Goal: Navigation & Orientation: Find specific page/section

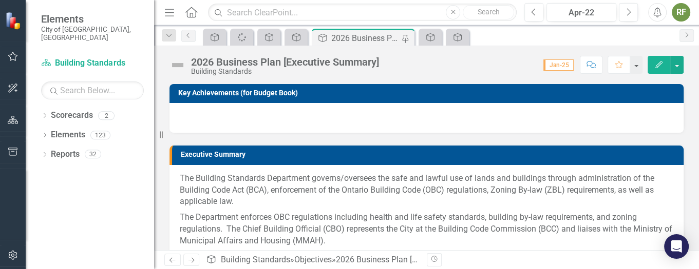
scroll to position [77, 0]
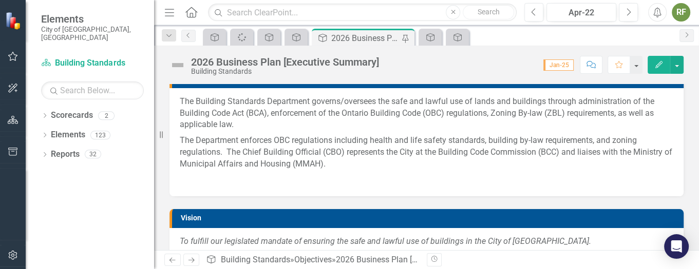
click at [520, 34] on div "Objective Spinner Objective Objective Objective 2026 Business Plan [Executive S…" at bounding box center [437, 37] width 473 height 16
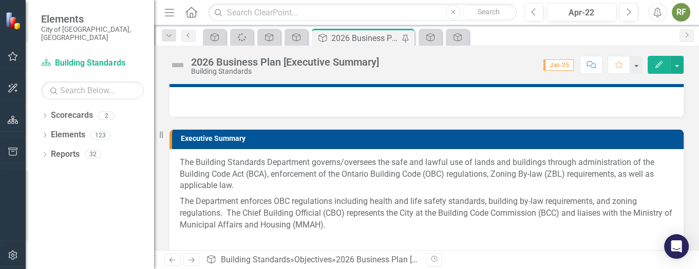
scroll to position [0, 0]
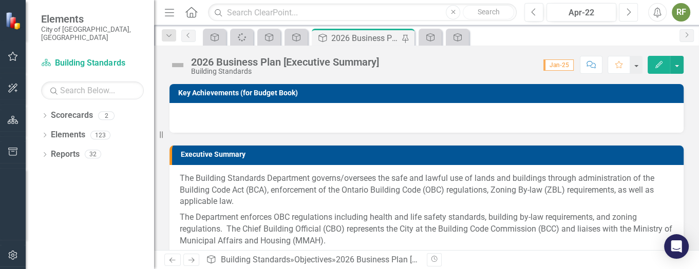
click at [629, 11] on icon "Next" at bounding box center [628, 12] width 6 height 9
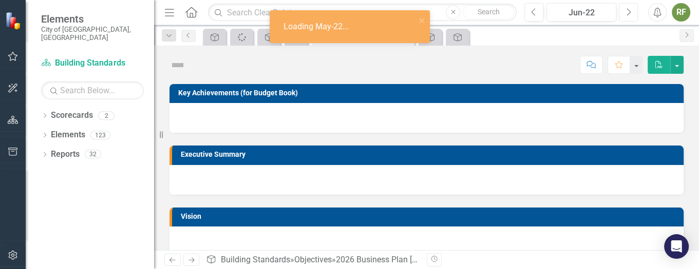
click at [629, 11] on icon "Next" at bounding box center [628, 12] width 6 height 9
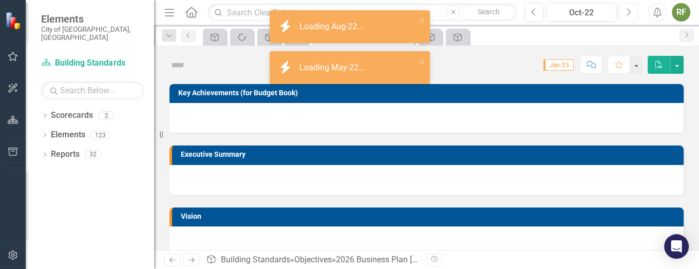
click at [629, 11] on icon "Next" at bounding box center [628, 12] width 6 height 9
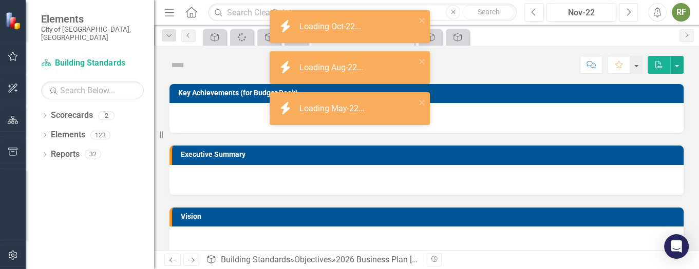
click at [629, 11] on icon "Next" at bounding box center [628, 12] width 6 height 9
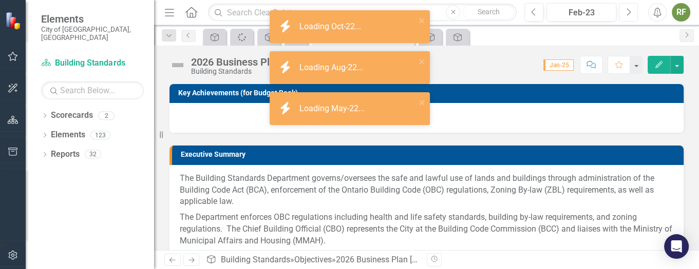
click at [629, 11] on icon "Next" at bounding box center [628, 12] width 6 height 9
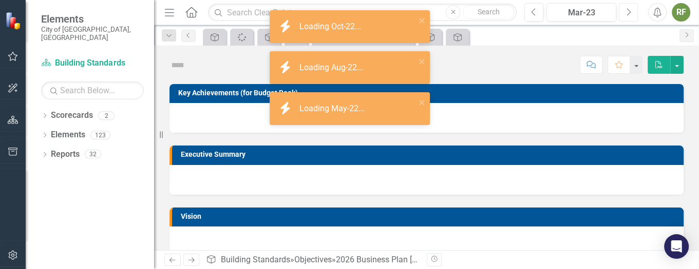
click at [629, 11] on icon "Next" at bounding box center [628, 12] width 6 height 9
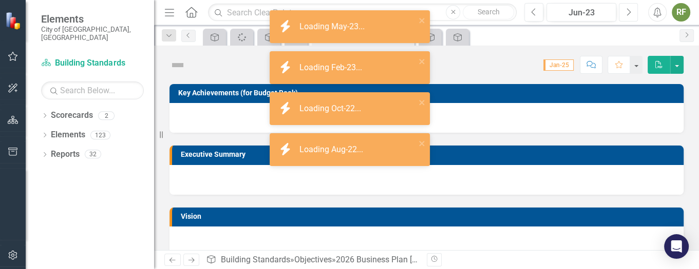
click at [629, 11] on icon "Next" at bounding box center [628, 12] width 6 height 9
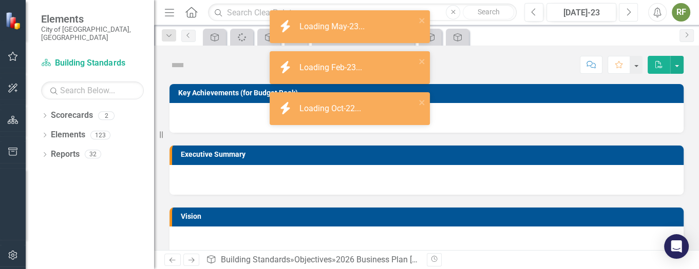
click at [629, 11] on icon "Next" at bounding box center [628, 12] width 6 height 9
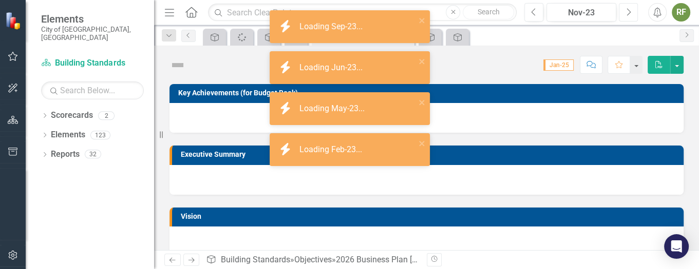
click at [629, 11] on icon "Next" at bounding box center [628, 12] width 6 height 9
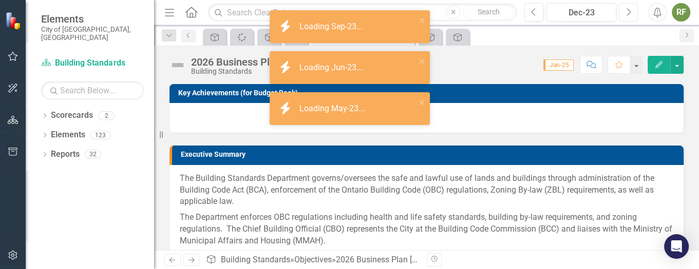
click at [629, 11] on icon "Next" at bounding box center [628, 12] width 6 height 9
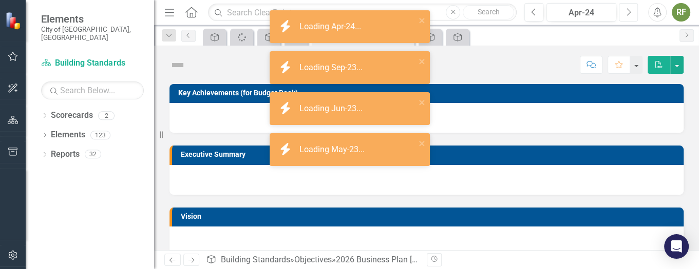
click at [629, 11] on icon "Next" at bounding box center [628, 12] width 6 height 9
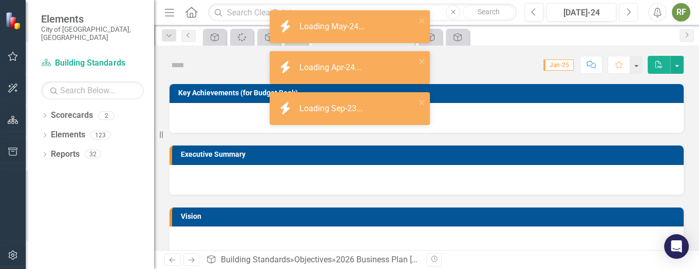
click at [629, 11] on icon "Next" at bounding box center [628, 12] width 6 height 9
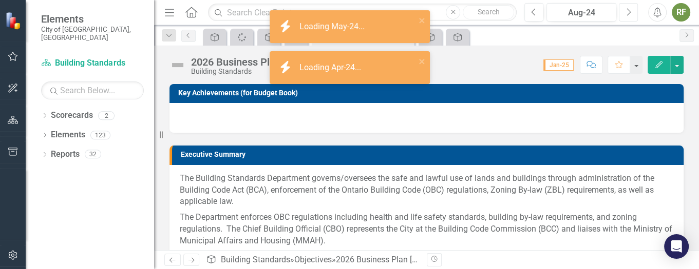
click at [629, 11] on icon "Next" at bounding box center [628, 12] width 6 height 9
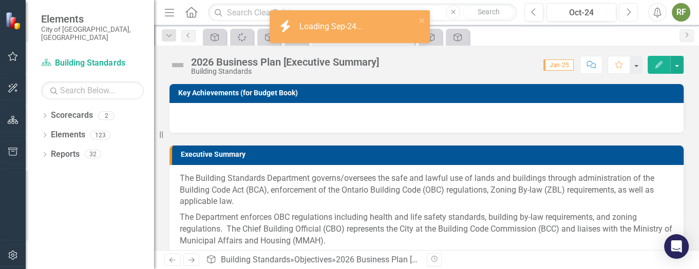
click at [629, 11] on icon "Next" at bounding box center [628, 12] width 6 height 9
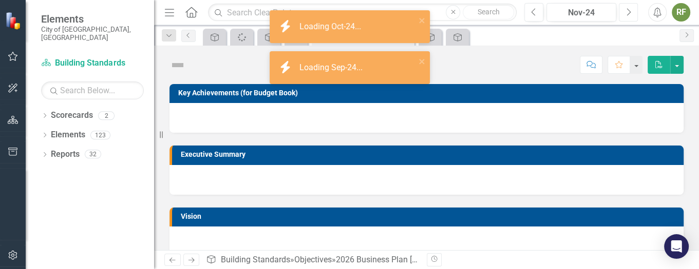
click at [629, 11] on icon "Next" at bounding box center [628, 12] width 6 height 9
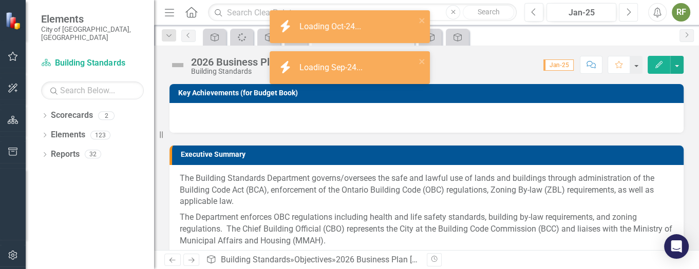
click at [629, 11] on icon "Next" at bounding box center [628, 12] width 6 height 9
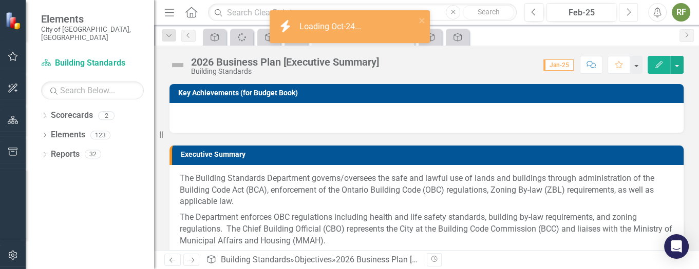
click at [629, 11] on icon "Next" at bounding box center [628, 12] width 6 height 9
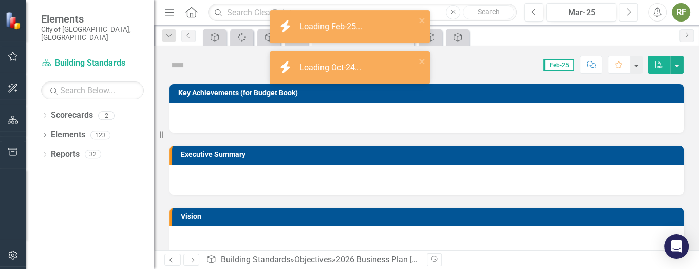
click at [628, 12] on icon "Next" at bounding box center [628, 12] width 6 height 9
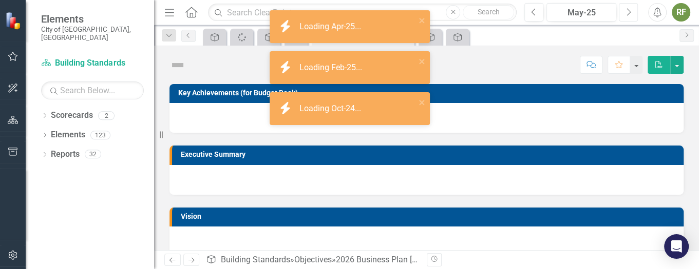
click at [628, 12] on icon "Next" at bounding box center [628, 12] width 6 height 9
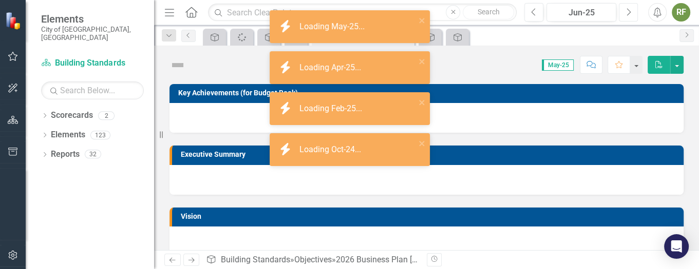
click at [628, 12] on icon "Next" at bounding box center [628, 12] width 6 height 9
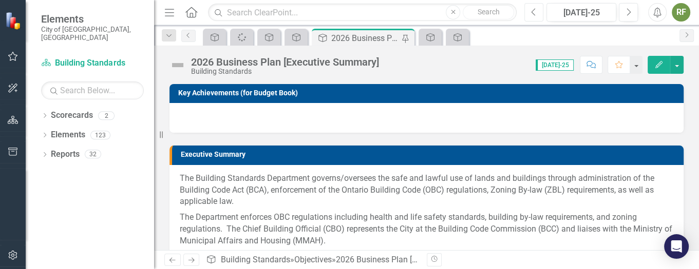
click at [529, 12] on button "Previous" at bounding box center [533, 12] width 19 height 18
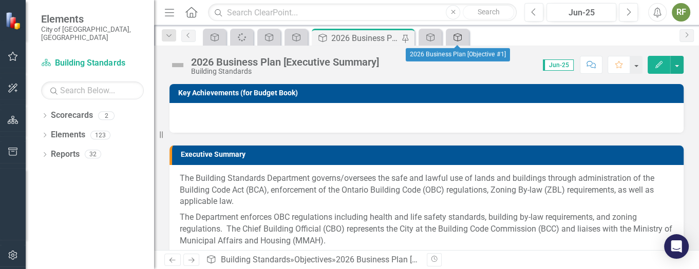
click at [456, 34] on icon "Objective" at bounding box center [457, 37] width 10 height 8
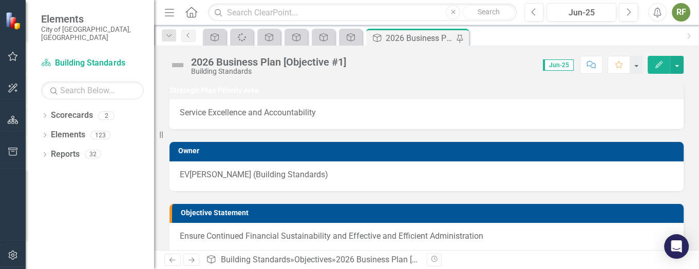
scroll to position [77, 0]
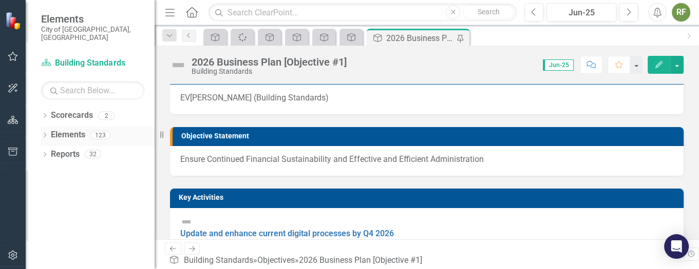
click at [154, 137] on div "Resize" at bounding box center [158, 134] width 8 height 269
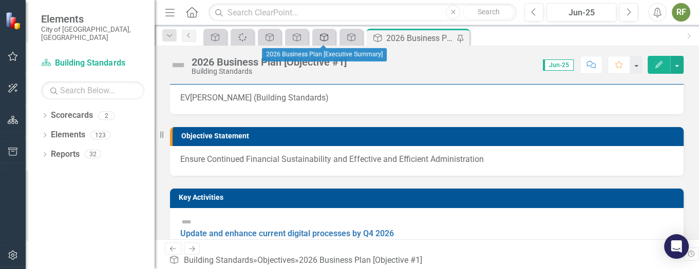
click at [327, 34] on icon at bounding box center [324, 37] width 8 height 8
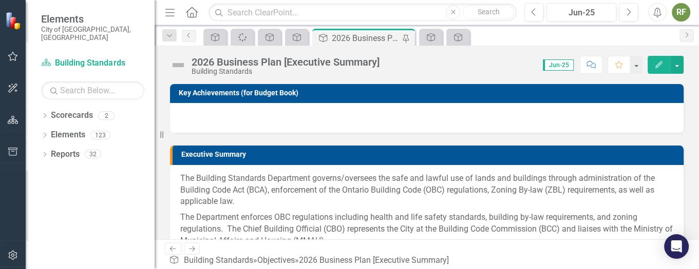
click at [380, 163] on td "Executive Summary" at bounding box center [429, 155] width 497 height 15
click at [399, 183] on p "The Building Standards Department governs/oversees the safe and lawful use of l…" at bounding box center [426, 191] width 493 height 37
click at [423, 123] on div at bounding box center [426, 118] width 513 height 30
click at [199, 123] on div at bounding box center [426, 118] width 513 height 30
click at [226, 106] on div at bounding box center [426, 118] width 513 height 30
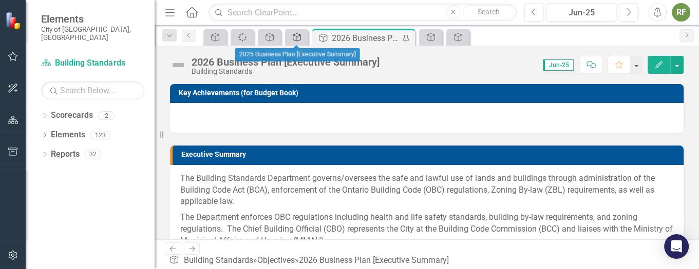
click at [297, 33] on icon at bounding box center [297, 37] width 8 height 8
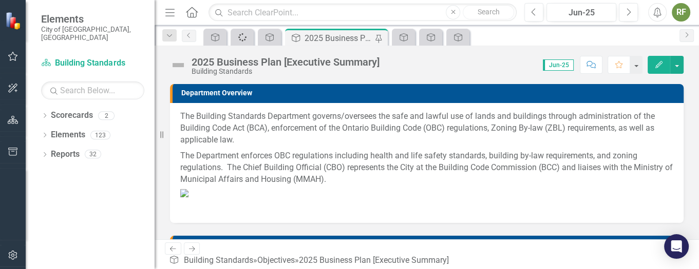
click at [239, 34] on icon "Spinner" at bounding box center [242, 37] width 10 height 8
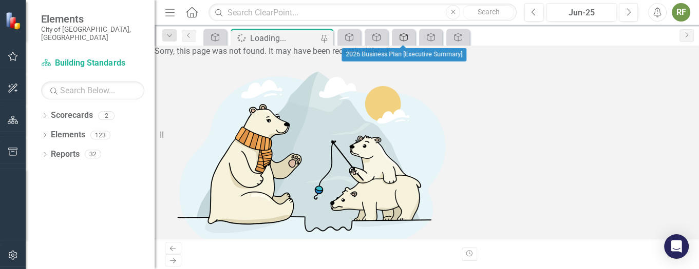
click at [399, 35] on icon "Objective" at bounding box center [403, 37] width 10 height 8
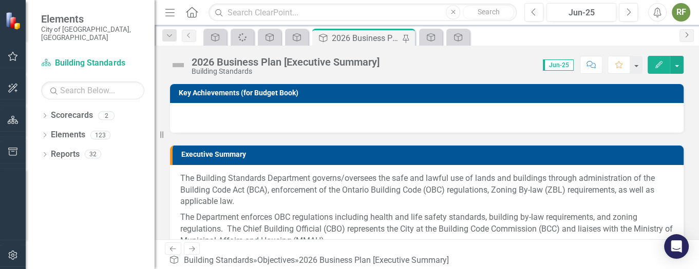
click at [684, 32] on icon "Next" at bounding box center [686, 35] width 8 height 6
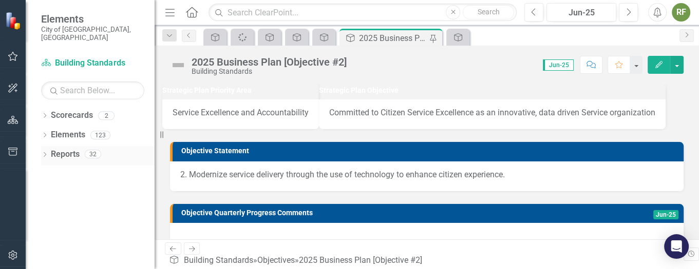
click at [46, 153] on icon "Dropdown" at bounding box center [44, 156] width 7 height 6
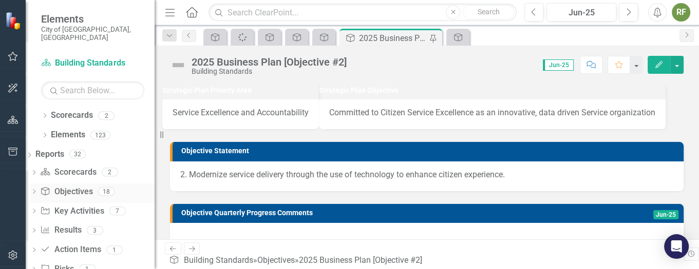
click at [90, 186] on link "Objective Objectives" at bounding box center [66, 192] width 52 height 12
click at [37, 189] on div "Dropdown" at bounding box center [33, 193] width 7 height 9
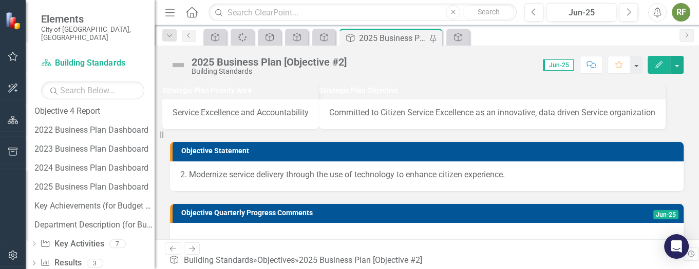
scroll to position [154, 0]
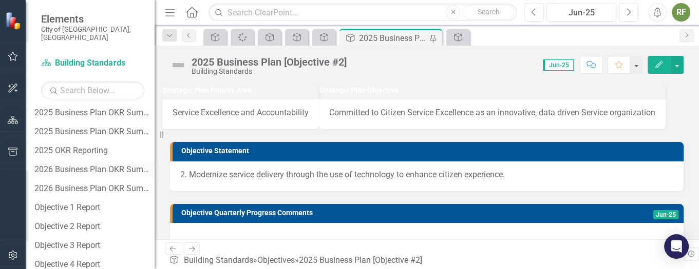
click at [109, 165] on div "2026 Business Plan OKR Summaries - for FPDF" at bounding box center [94, 169] width 120 height 9
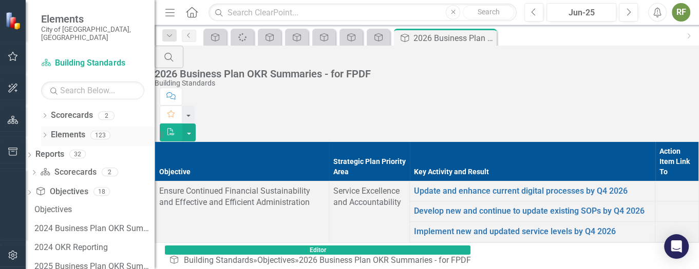
click at [71, 129] on link "Elements" at bounding box center [68, 135] width 34 height 12
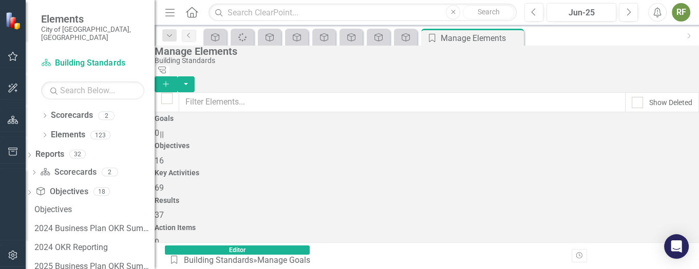
click at [164, 156] on span "16" at bounding box center [158, 161] width 9 height 10
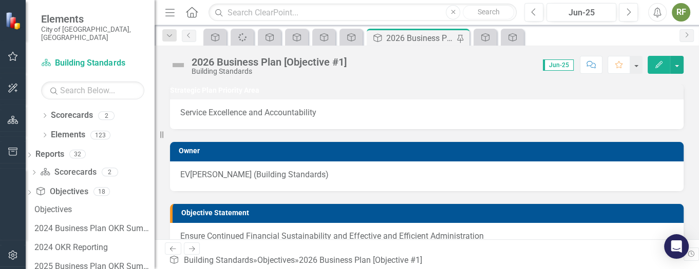
click at [361, 94] on h3 "Strategic Plan Priority Area" at bounding box center [426, 91] width 513 height 8
click at [358, 114] on div "Service Excellence and Accountability" at bounding box center [426, 115] width 513 height 30
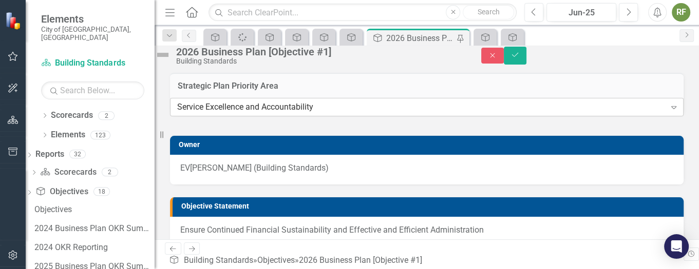
click at [671, 109] on icon at bounding box center [673, 107] width 5 height 3
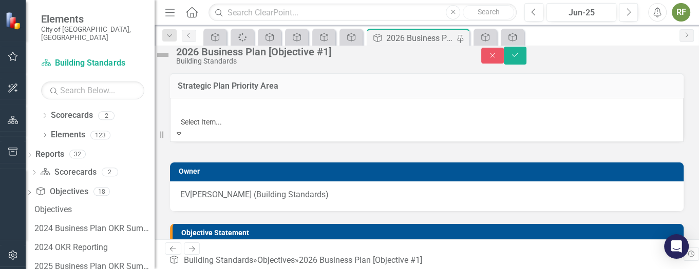
scroll to position [17, 0]
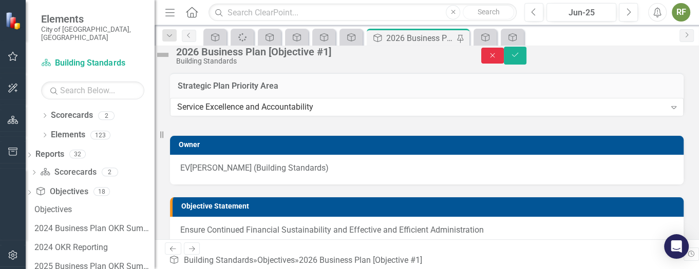
click at [504, 55] on button "Close" at bounding box center [492, 56] width 23 height 16
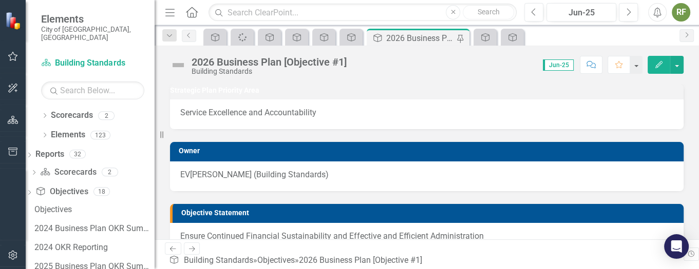
scroll to position [77, 0]
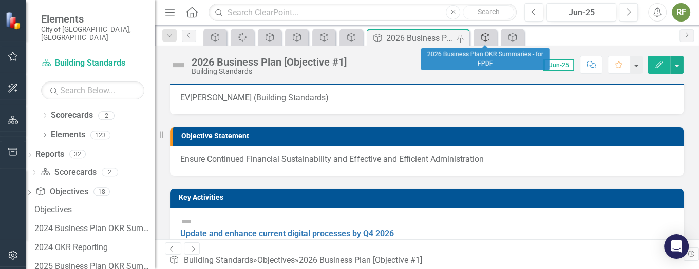
click at [489, 36] on icon at bounding box center [485, 37] width 8 height 8
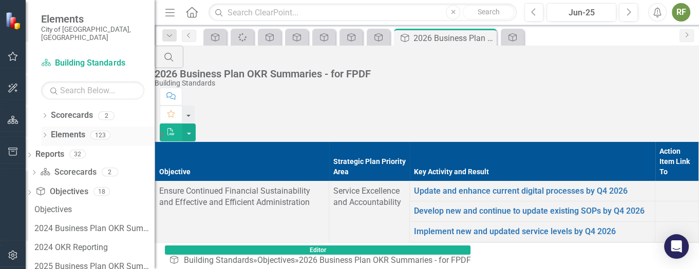
click at [73, 129] on link "Elements" at bounding box center [68, 135] width 34 height 12
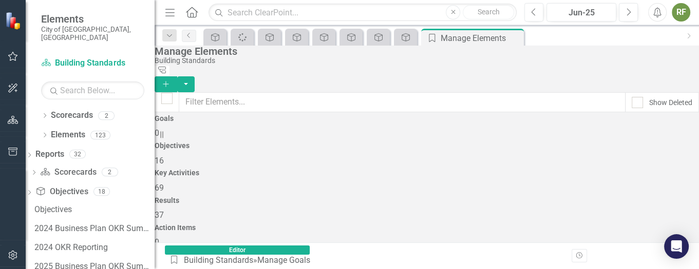
click at [164, 156] on span "16" at bounding box center [158, 161] width 9 height 10
checkbox input "false"
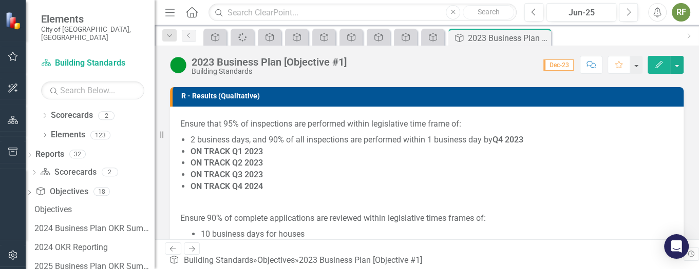
scroll to position [615, 0]
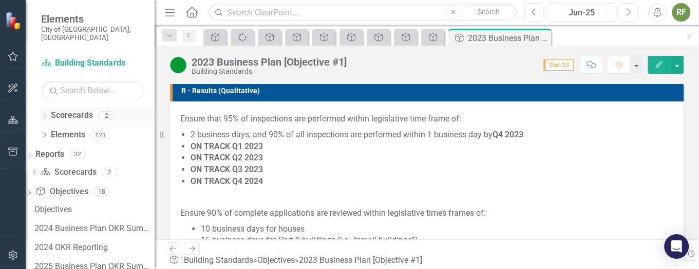
click at [73, 110] on link "Scorecards" at bounding box center [72, 116] width 42 height 12
click at [64, 149] on link "Reports" at bounding box center [49, 155] width 29 height 12
click at [84, 186] on link "Objective Objectives" at bounding box center [61, 192] width 52 height 12
drag, startPoint x: 539, startPoint y: 35, endPoint x: 533, endPoint y: 35, distance: 6.2
click at [0, 0] on icon "Close" at bounding box center [0, 0] width 0 height 0
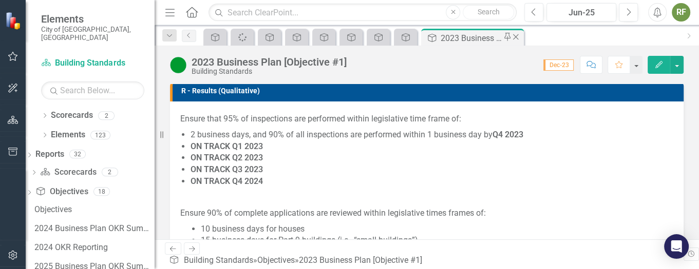
click at [513, 35] on icon "Close" at bounding box center [515, 37] width 10 height 8
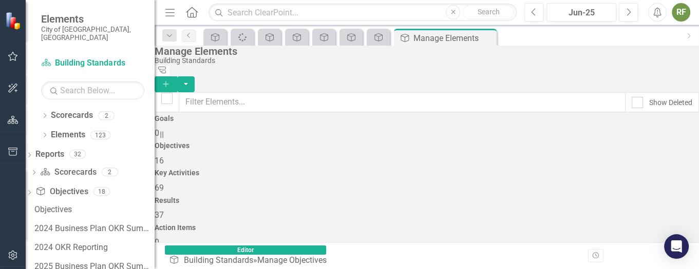
click at [164, 183] on span "69" at bounding box center [158, 188] width 9 height 10
checkbox input "false"
